Goal: Information Seeking & Learning: Check status

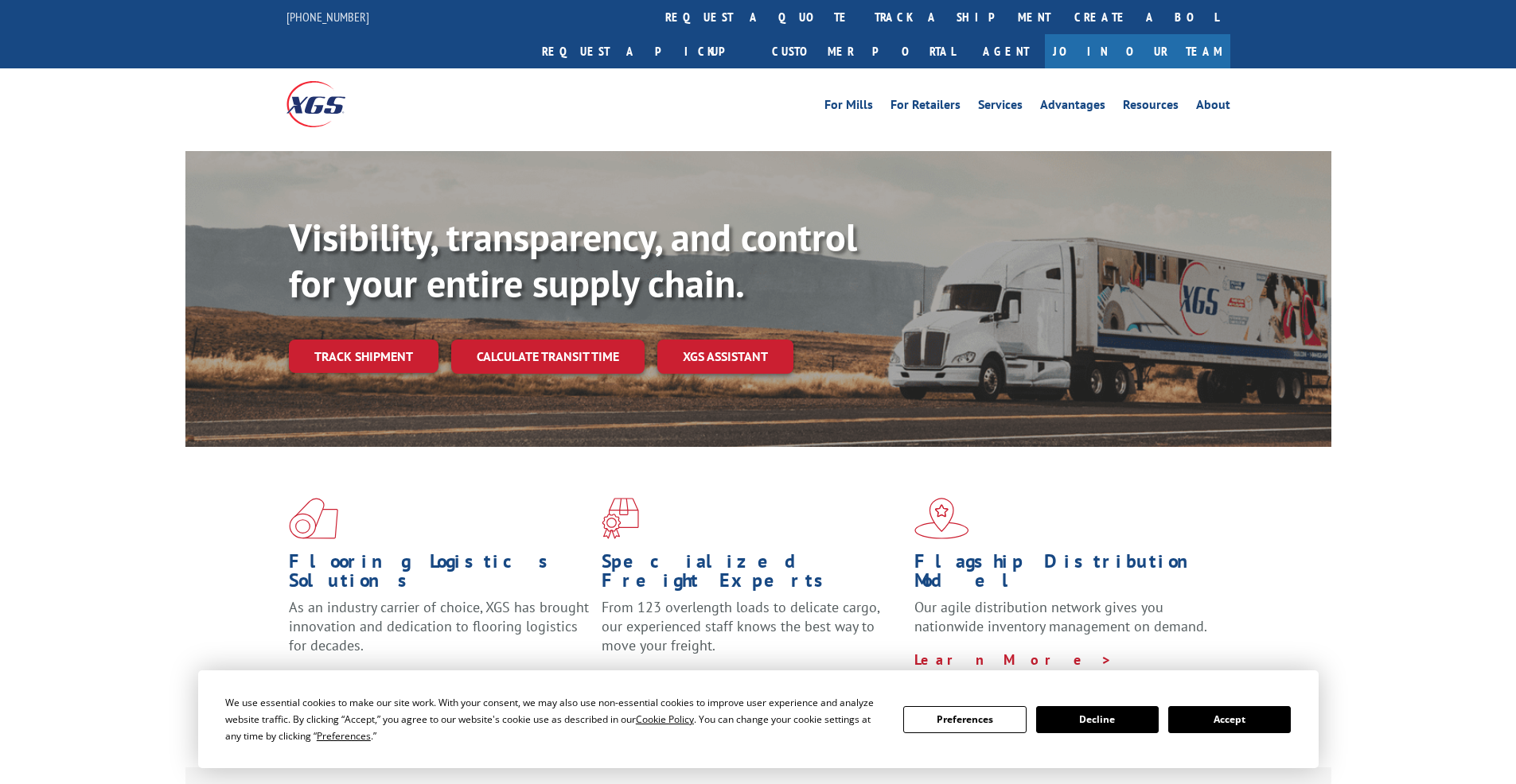
click at [371, 346] on div "Visibility, transparency, and control for your entire supply chain. Track shipm…" at bounding box center [810, 325] width 1042 height 222
click at [359, 340] on link "Track shipment" at bounding box center [364, 357] width 150 height 33
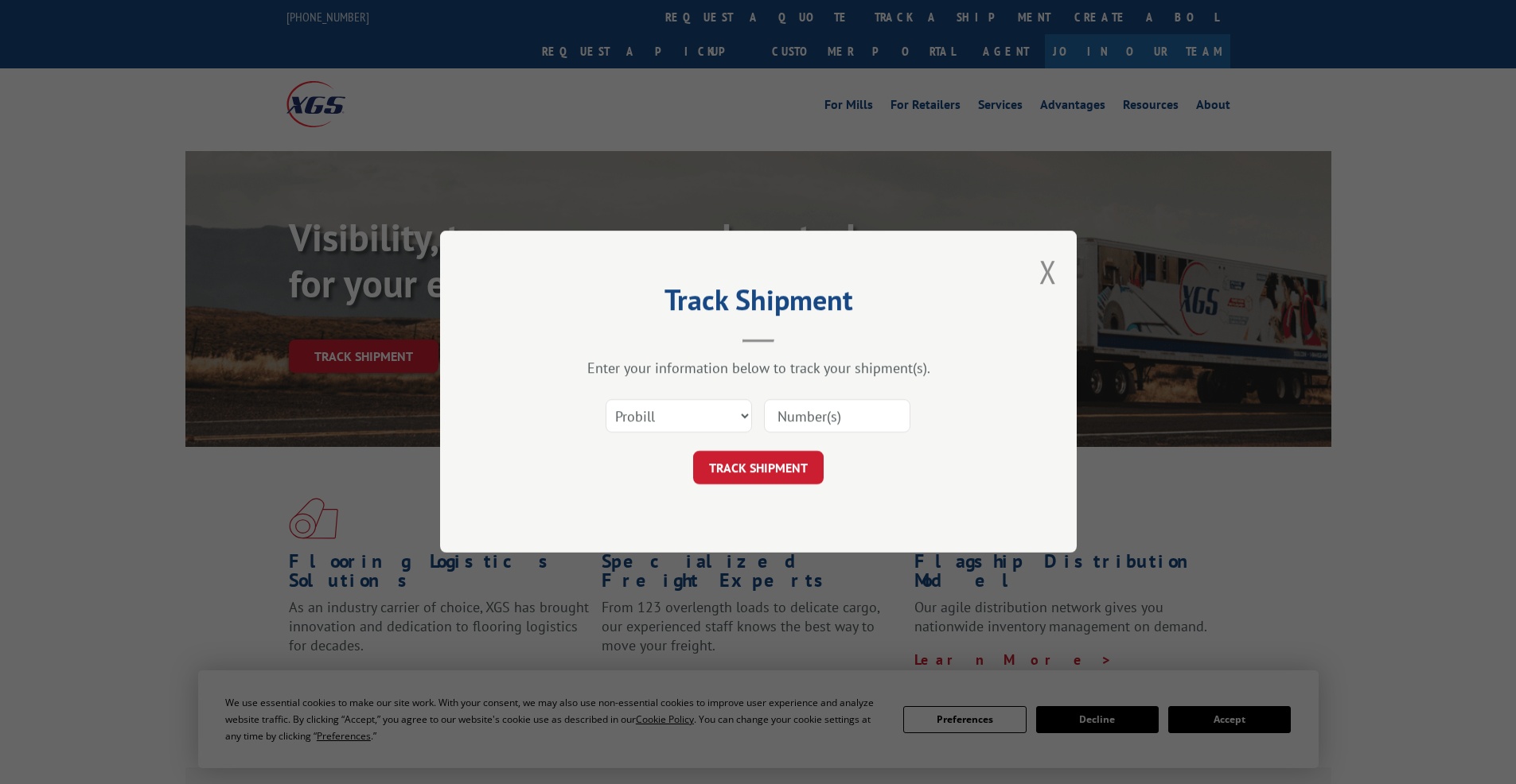
click at [795, 422] on input at bounding box center [837, 417] width 146 height 33
drag, startPoint x: 763, startPoint y: 421, endPoint x: 741, endPoint y: 418, distance: 22.2
click at [762, 420] on div "Select category... Probill BOL PO" at bounding box center [758, 417] width 478 height 53
select select "po"
click at [606, 400] on select "Select category... Probill BOL PO" at bounding box center [678, 417] width 146 height 33
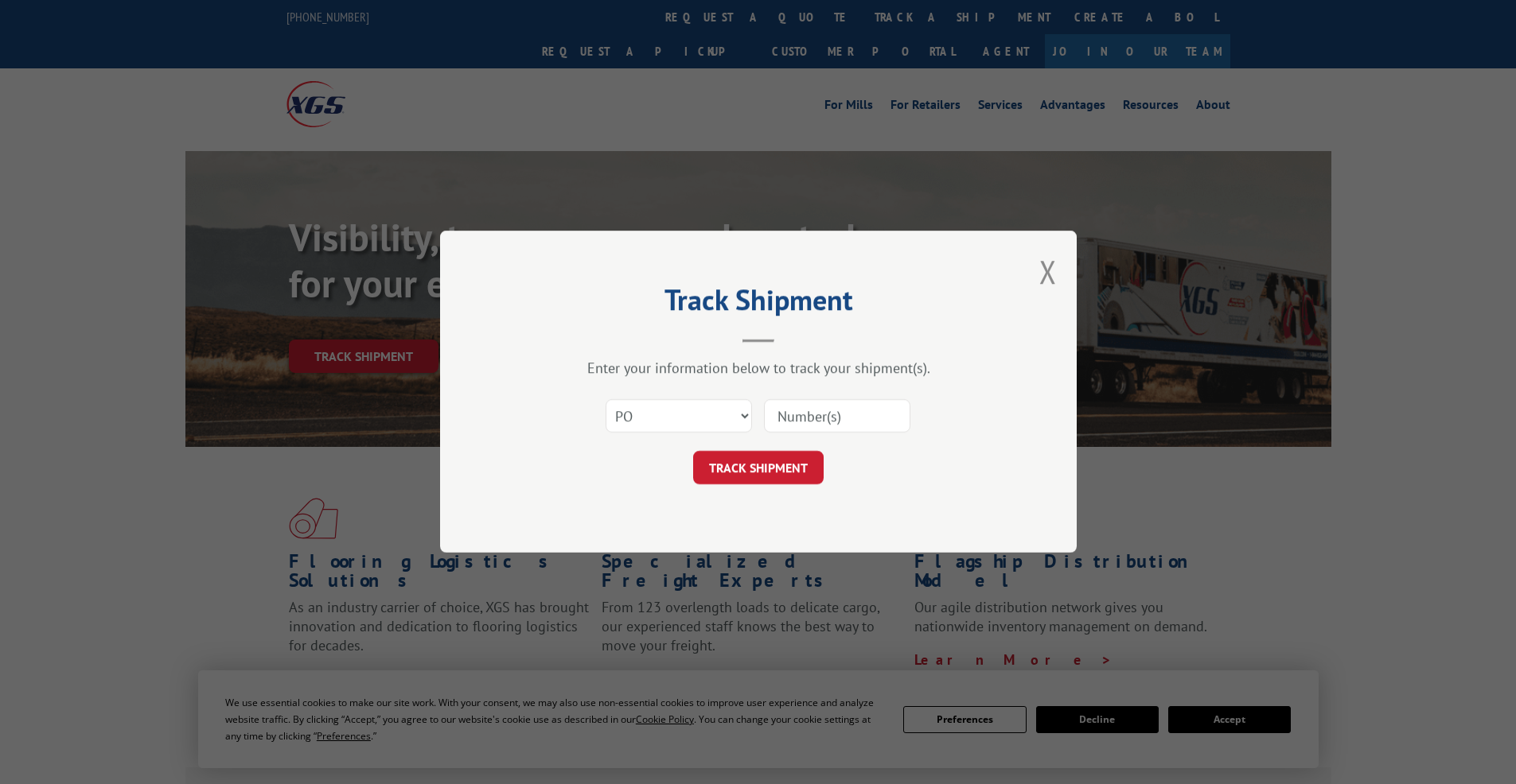
click at [825, 409] on input at bounding box center [837, 417] width 146 height 33
paste input "295519083"
type input "295519083"
click at [760, 465] on button "TRACK SHIPMENT" at bounding box center [758, 469] width 131 height 33
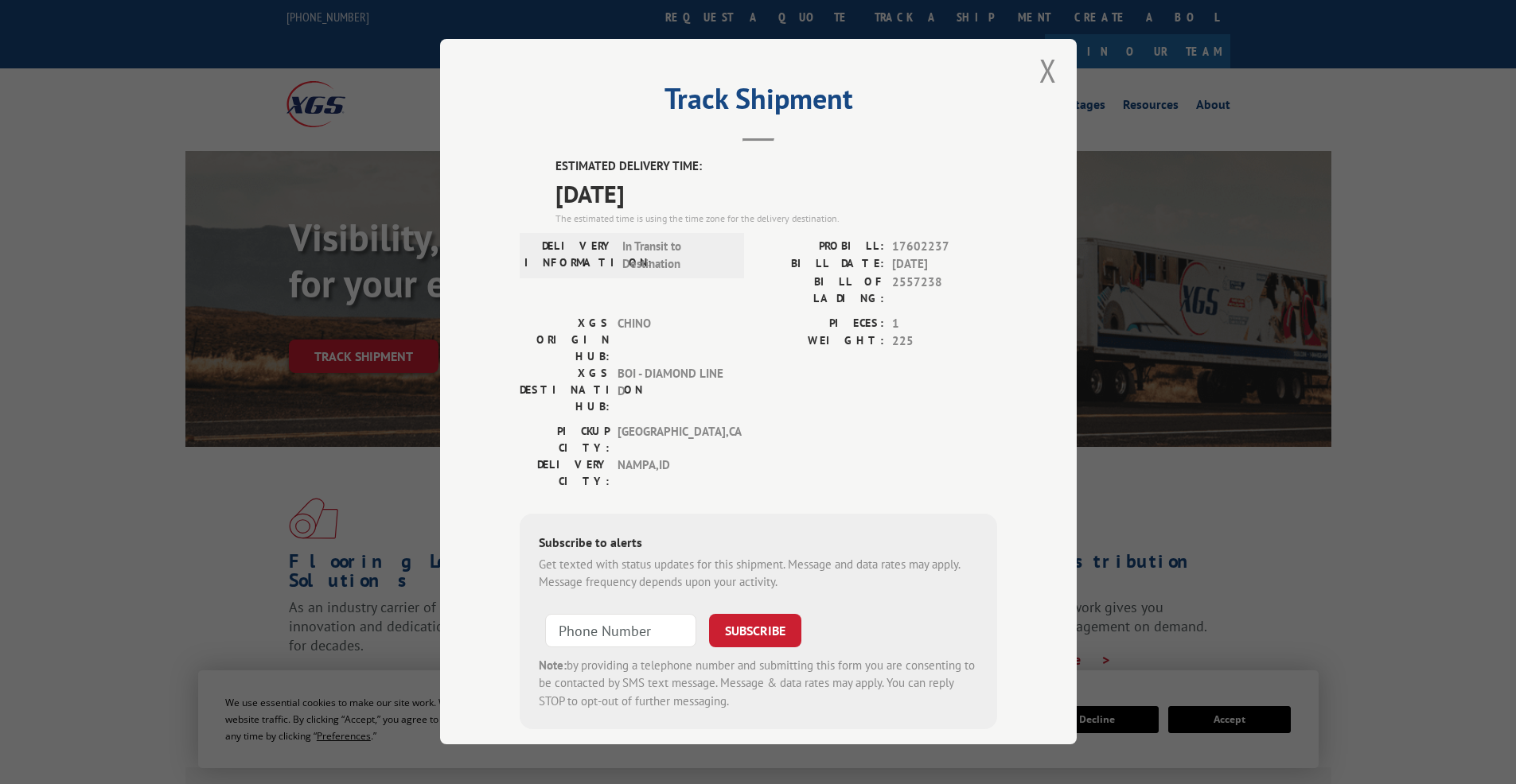
scroll to position [13, 0]
